Goal: Transaction & Acquisition: Subscribe to service/newsletter

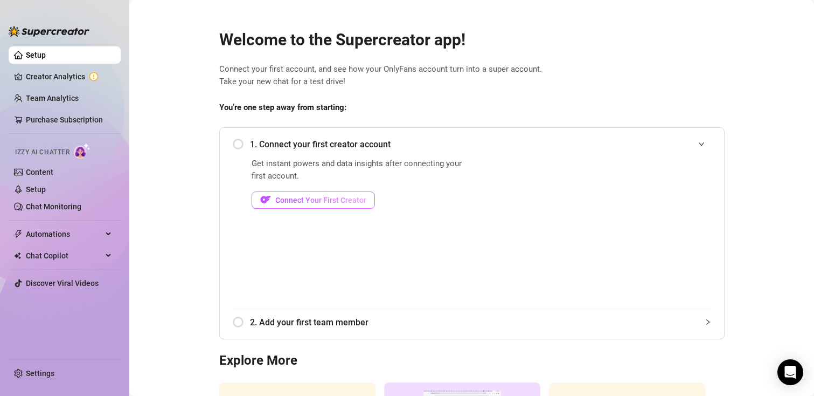
click at [298, 199] on span "Connect Your First Creator" at bounding box center [320, 200] width 91 height 9
click at [237, 144] on div "1. Connect your first creator account" at bounding box center [472, 144] width 479 height 26
click at [279, 200] on span "Connect Your First Creator" at bounding box center [320, 200] width 91 height 9
click at [322, 200] on span "Connect Your First Creator" at bounding box center [320, 200] width 91 height 9
click at [233, 145] on div "1. Connect your first creator account" at bounding box center [472, 144] width 479 height 26
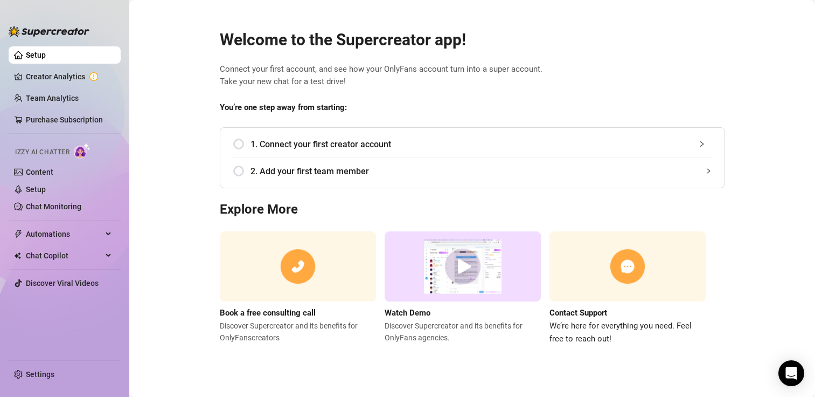
click at [232, 145] on div "1. Connect your first creator account Get instant powers and data insights afte…" at bounding box center [473, 157] width 506 height 61
click at [240, 145] on div "1. Connect your first creator account" at bounding box center [472, 144] width 479 height 26
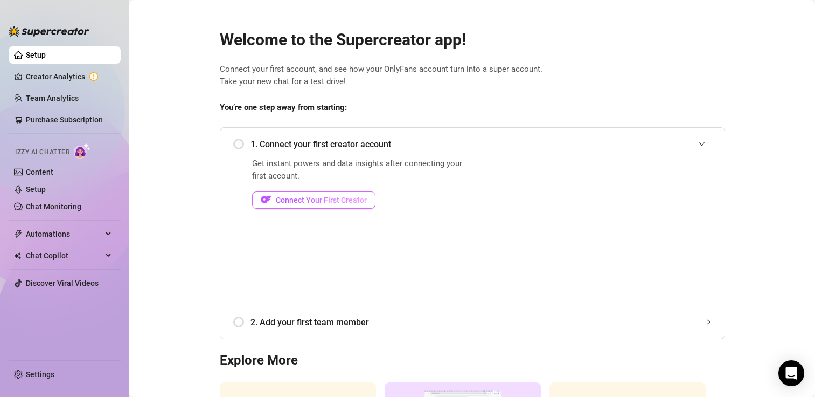
click at [298, 199] on span "Connect Your First Creator" at bounding box center [321, 200] width 91 height 9
click at [286, 200] on span "Connect Your First Creator" at bounding box center [320, 200] width 91 height 9
click at [335, 200] on span "Connect Your First Creator" at bounding box center [321, 200] width 91 height 9
click at [319, 206] on button "Connect Your First Creator" at bounding box center [313, 199] width 123 height 17
click at [65, 75] on link "Creator Analytics" at bounding box center [69, 76] width 86 height 17
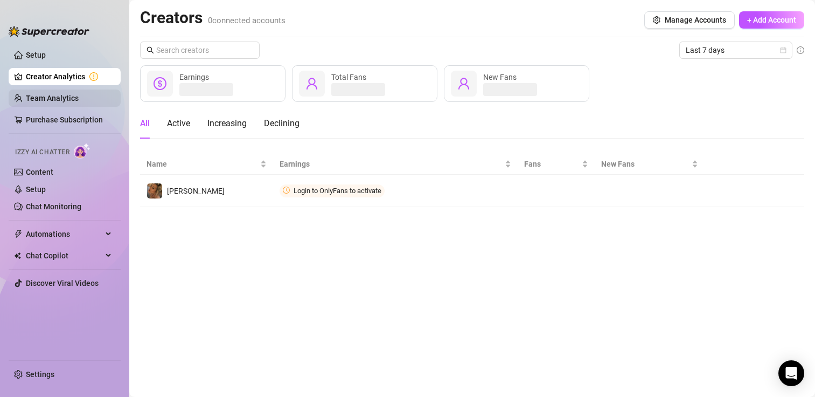
click at [61, 95] on link "Team Analytics" at bounding box center [52, 98] width 53 height 9
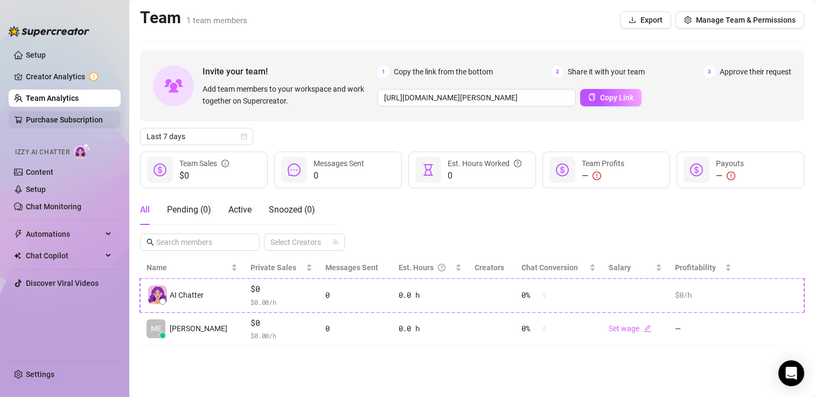
click at [61, 115] on link "Purchase Subscription" at bounding box center [64, 119] width 77 height 9
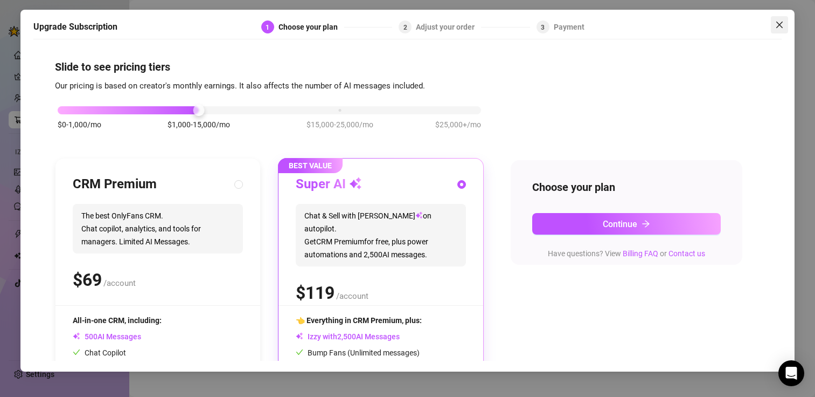
click at [774, 24] on span "Close" at bounding box center [779, 24] width 17 height 9
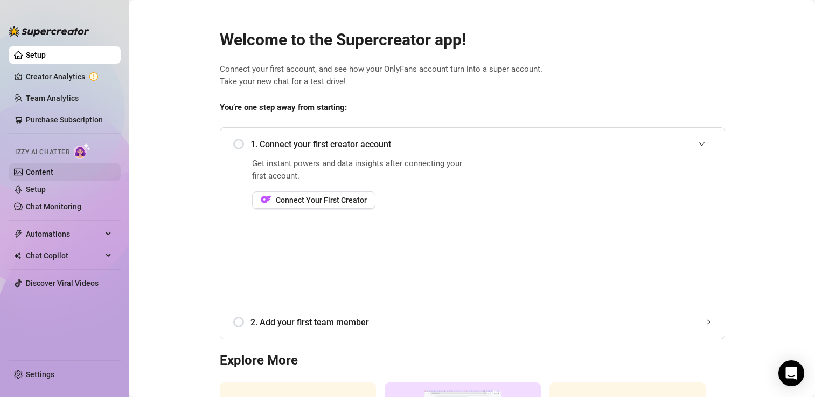
click at [46, 175] on link "Content" at bounding box center [39, 172] width 27 height 9
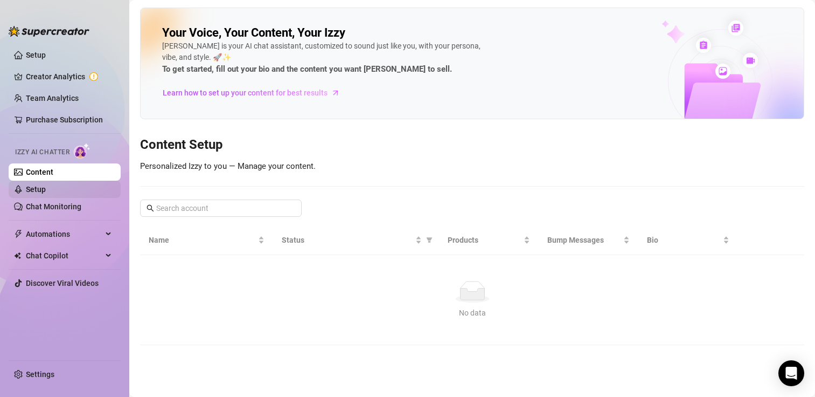
click at [35, 190] on link "Setup" at bounding box center [36, 189] width 20 height 9
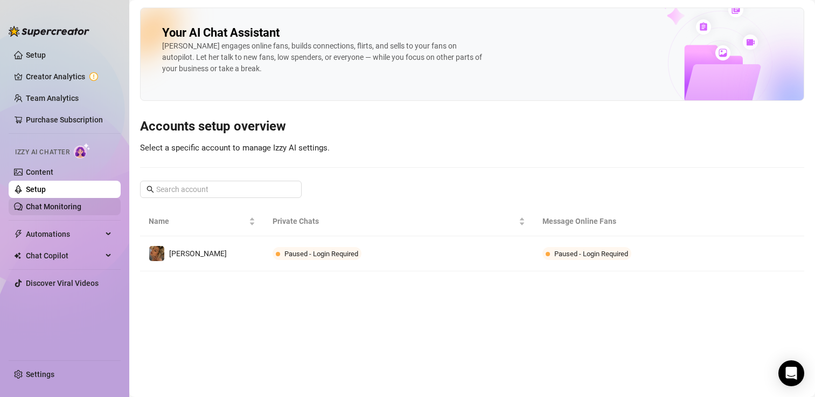
click at [35, 207] on link "Chat Monitoring" at bounding box center [54, 206] width 56 height 9
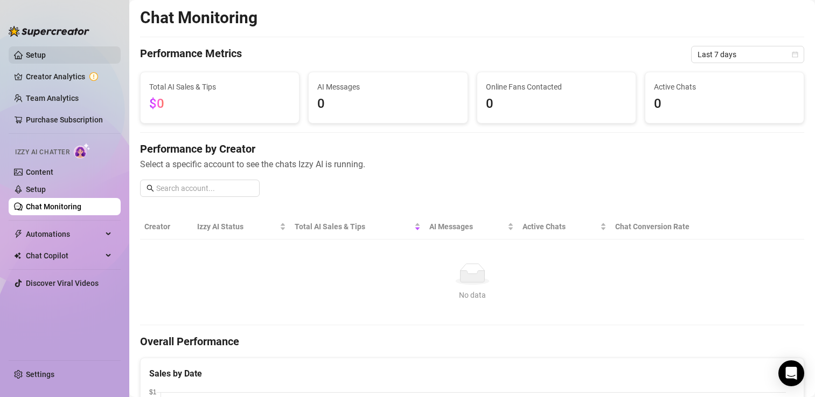
click at [34, 51] on link "Setup" at bounding box center [36, 55] width 20 height 9
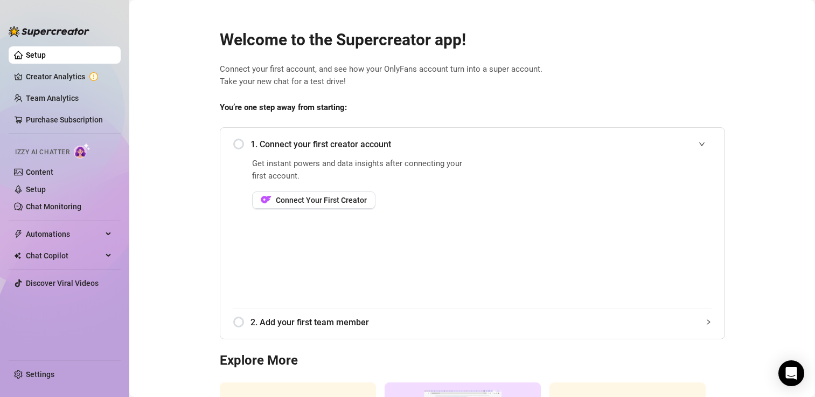
click at [34, 51] on link "Setup" at bounding box center [36, 55] width 20 height 9
click at [307, 198] on span "Connect Your First Creator" at bounding box center [321, 200] width 91 height 9
click at [335, 202] on span "Connect Your First Creator" at bounding box center [321, 200] width 91 height 9
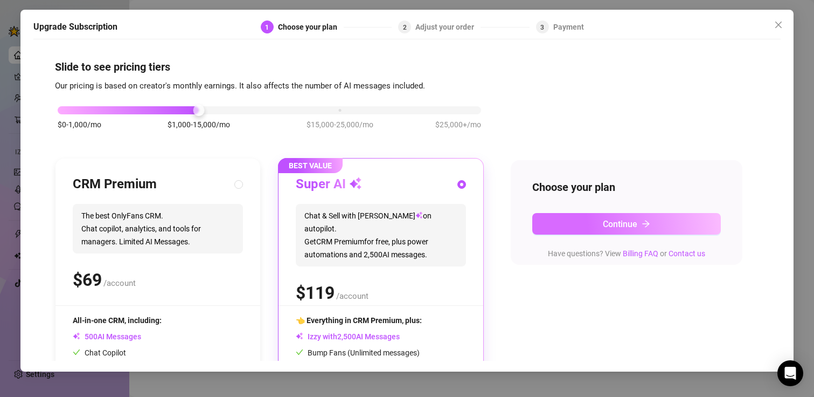
click at [565, 218] on button "Continue" at bounding box center [627, 224] width 189 height 22
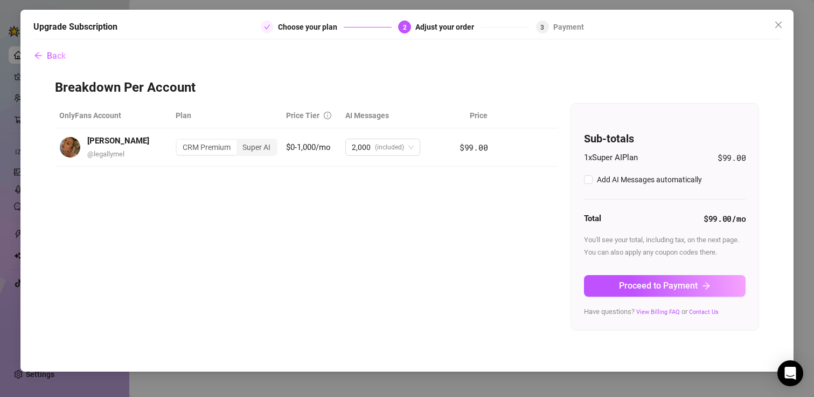
checkbox input "true"
click at [616, 285] on button "Proceed to Payment" at bounding box center [665, 286] width 162 height 22
